Goal: Task Accomplishment & Management: Use online tool/utility

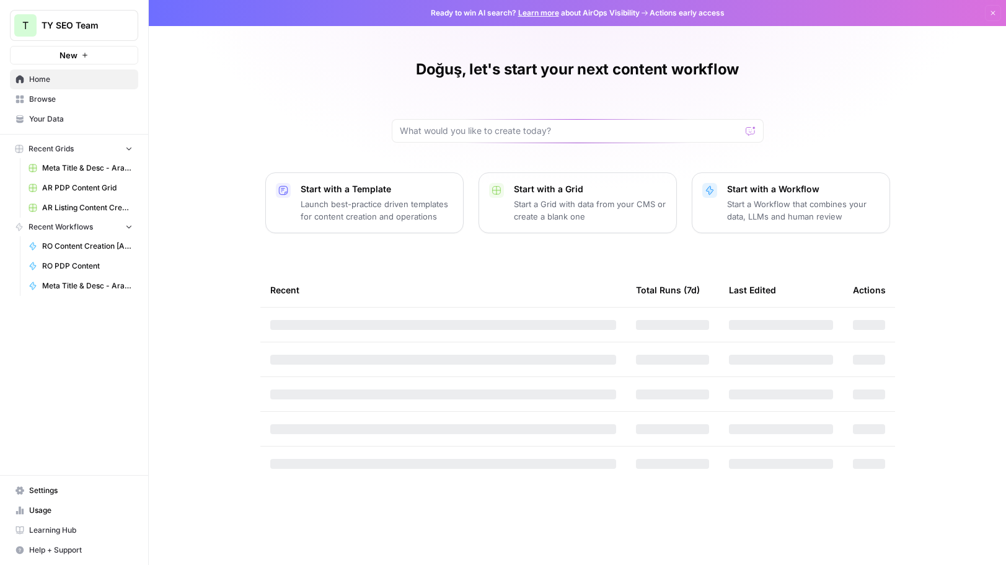
click at [103, 191] on span "AR PDP Content Grid" at bounding box center [87, 187] width 90 height 11
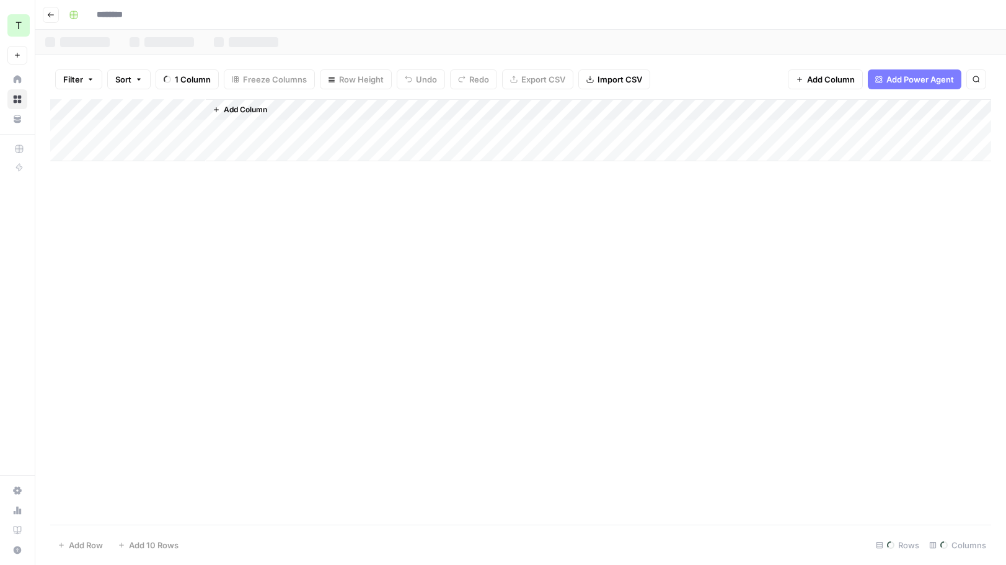
type input "**********"
click at [100, 14] on input "**********" at bounding box center [140, 15] width 99 height 20
click at [50, 15] on icon "button" at bounding box center [50, 14] width 7 height 7
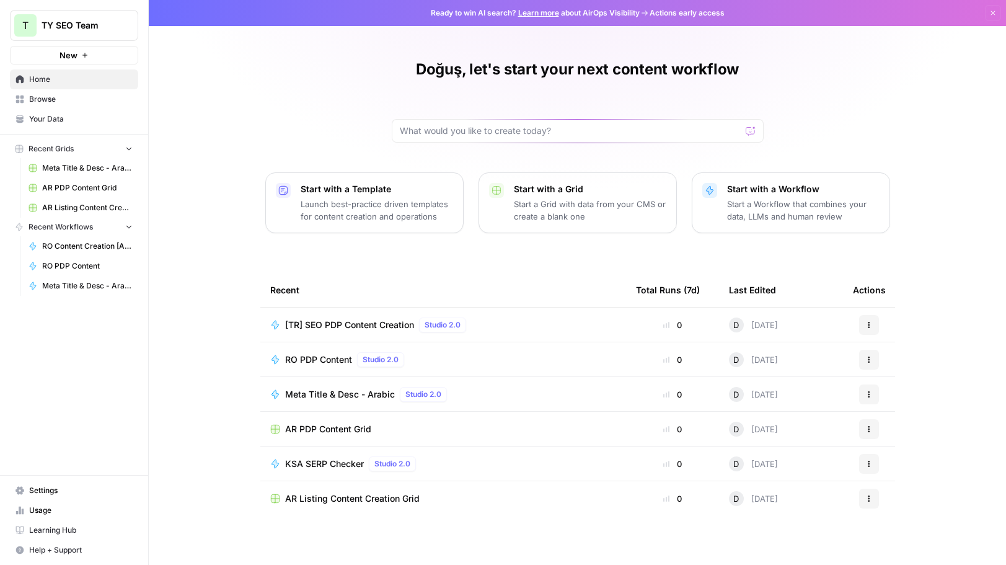
click at [67, 101] on span "Browse" at bounding box center [81, 99] width 104 height 11
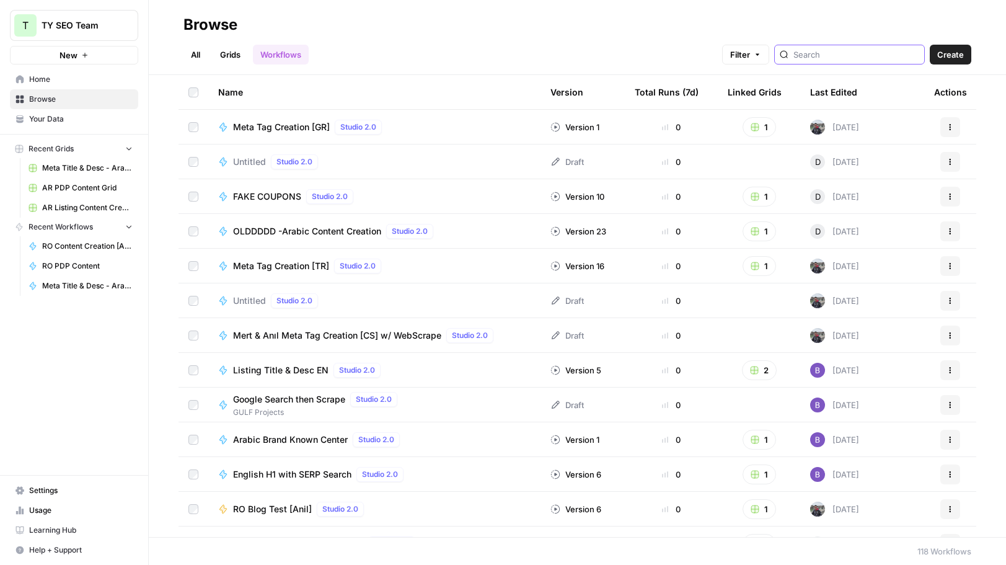
click at [842, 55] on input "search" at bounding box center [856, 54] width 126 height 12
type input "pdp"
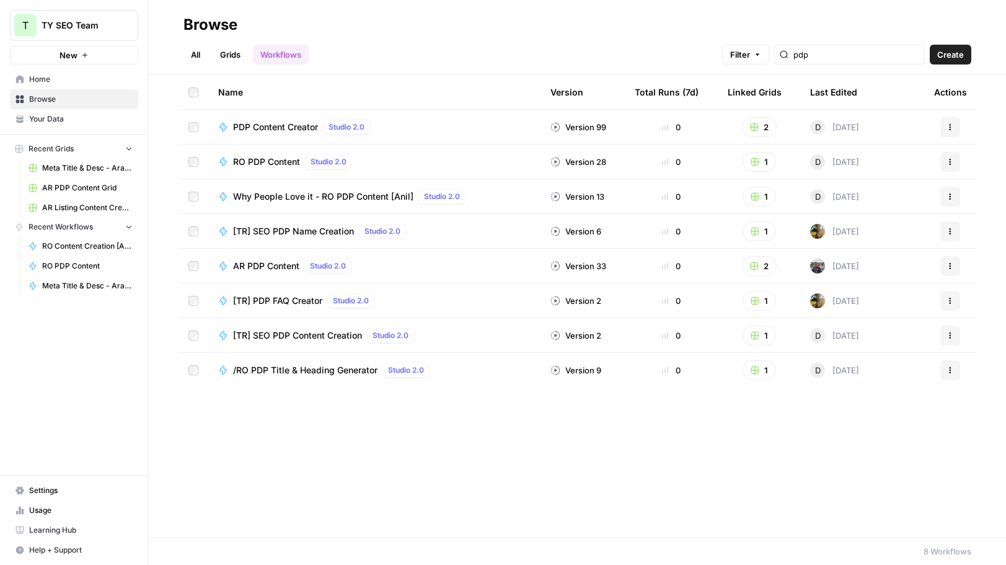
click at [280, 263] on span "AR PDP Content" at bounding box center [266, 266] width 66 height 12
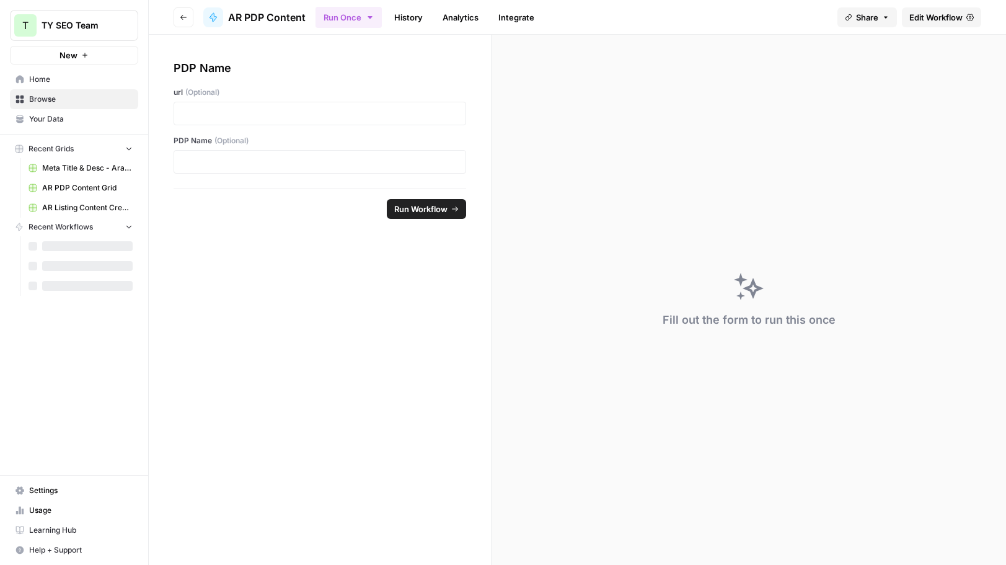
click at [936, 11] on span "Edit Workflow" at bounding box center [935, 17] width 53 height 12
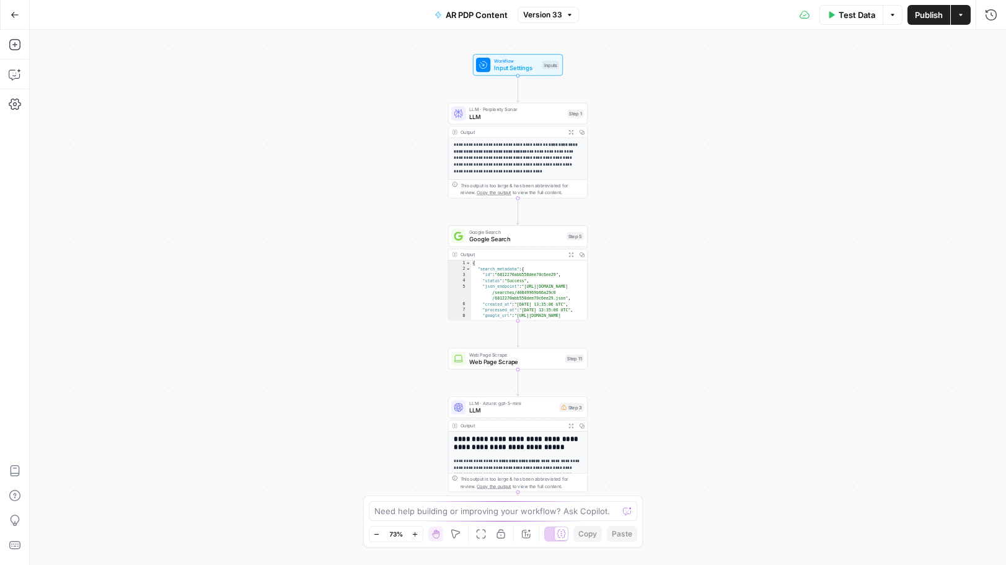
click at [962, 52] on div "**********" at bounding box center [518, 297] width 976 height 535
click at [962, 14] on icon "button" at bounding box center [960, 14] width 7 height 7
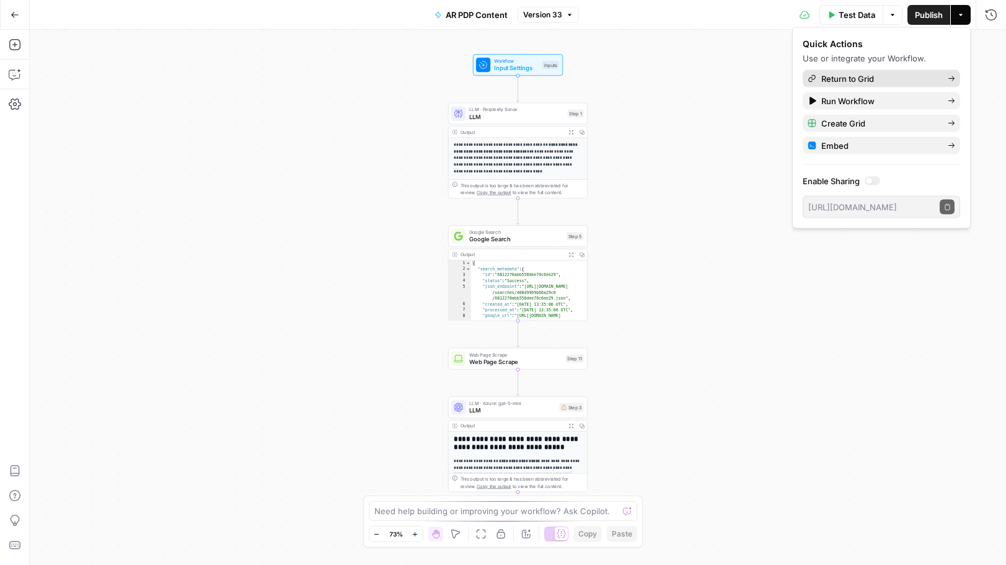
click at [948, 79] on icon "button" at bounding box center [951, 78] width 7 height 7
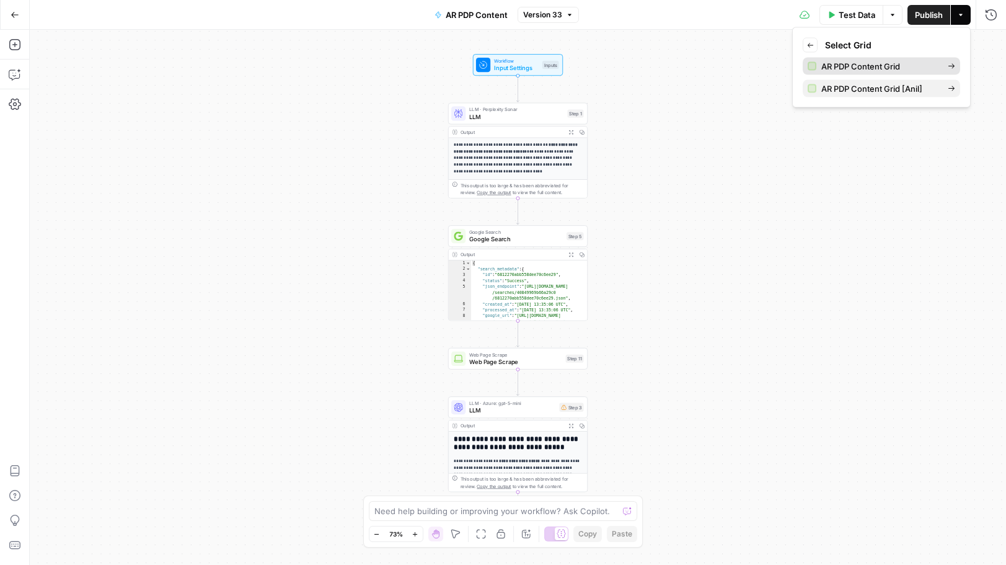
click at [835, 66] on span "AR PDP Content Grid" at bounding box center [879, 66] width 117 height 12
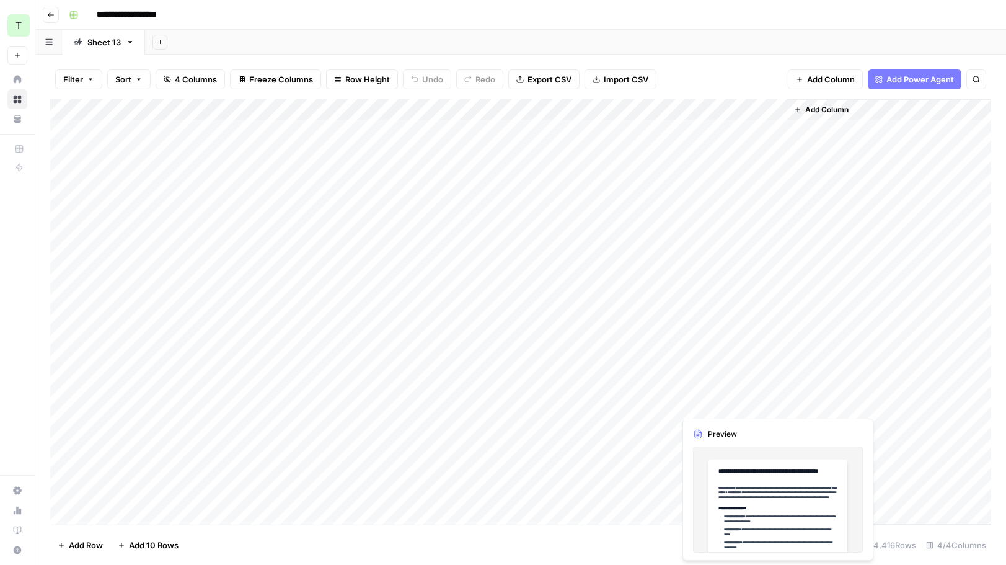
click at [749, 402] on div "Add Column" at bounding box center [520, 311] width 941 height 425
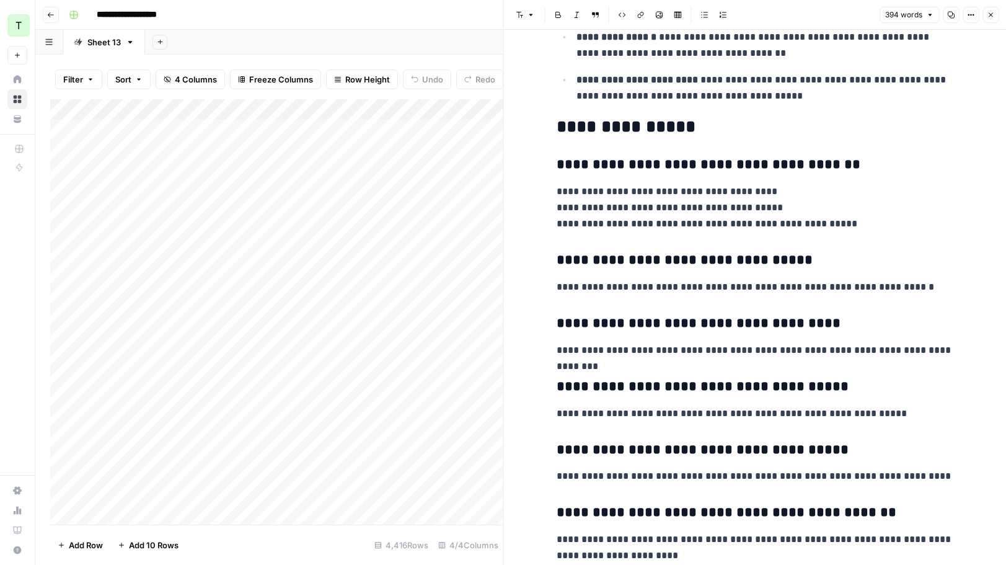
scroll to position [616, 0]
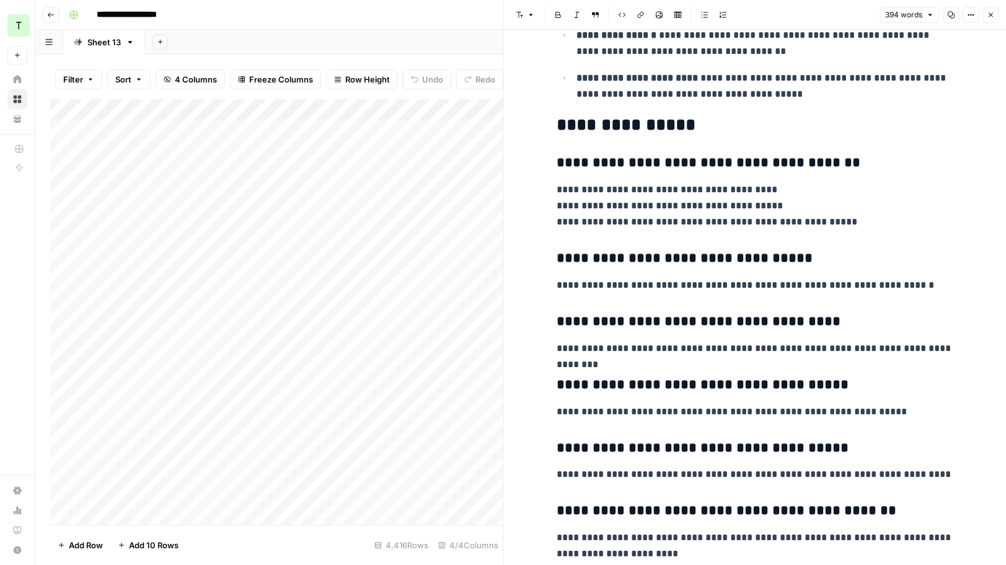
click at [990, 15] on icon "button" at bounding box center [991, 15] width 4 height 4
